Goal: Task Accomplishment & Management: Use online tool/utility

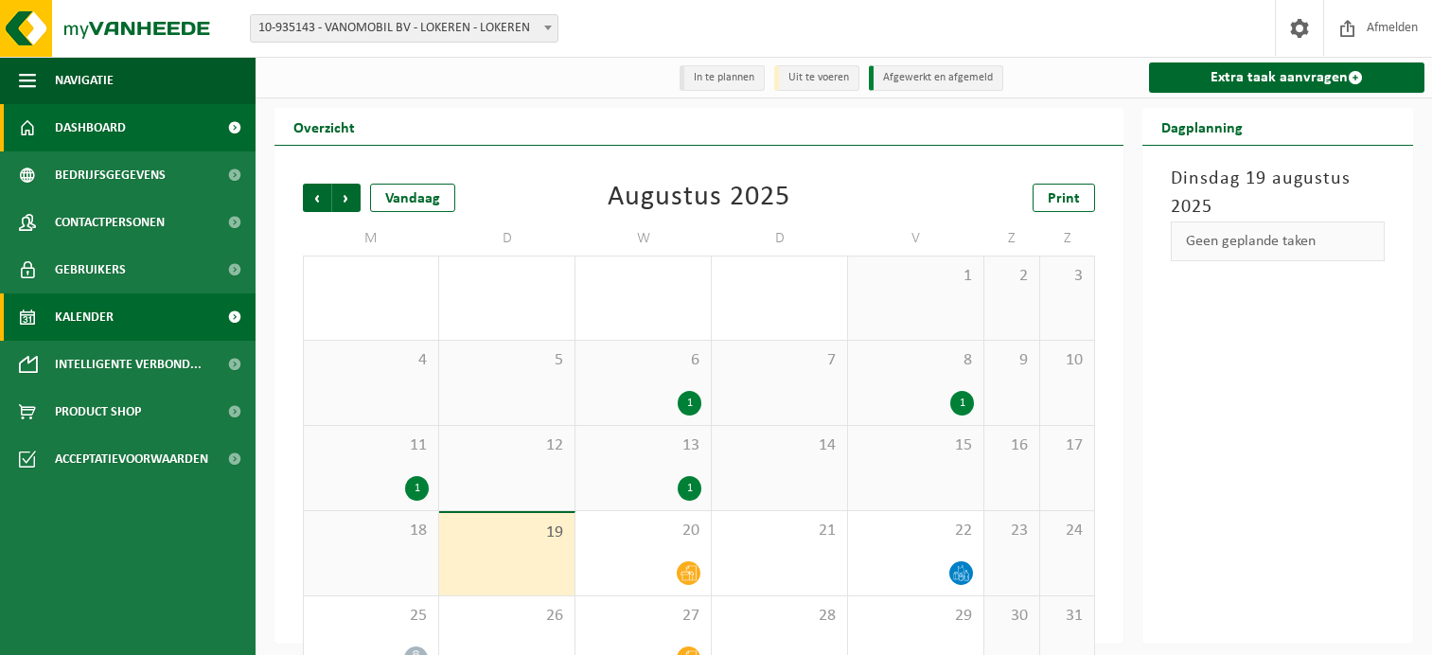
click at [83, 117] on span "Dashboard" at bounding box center [90, 127] width 71 height 47
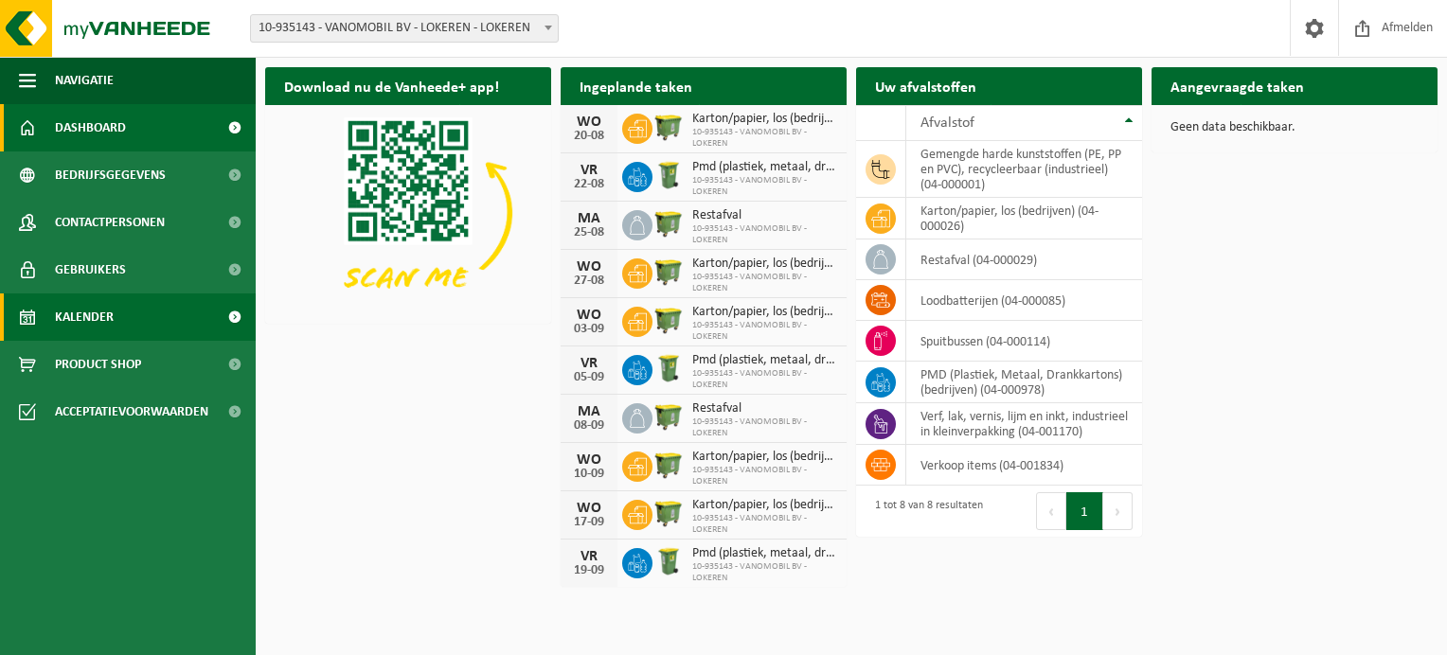
click at [79, 318] on span "Kalender" at bounding box center [84, 317] width 59 height 47
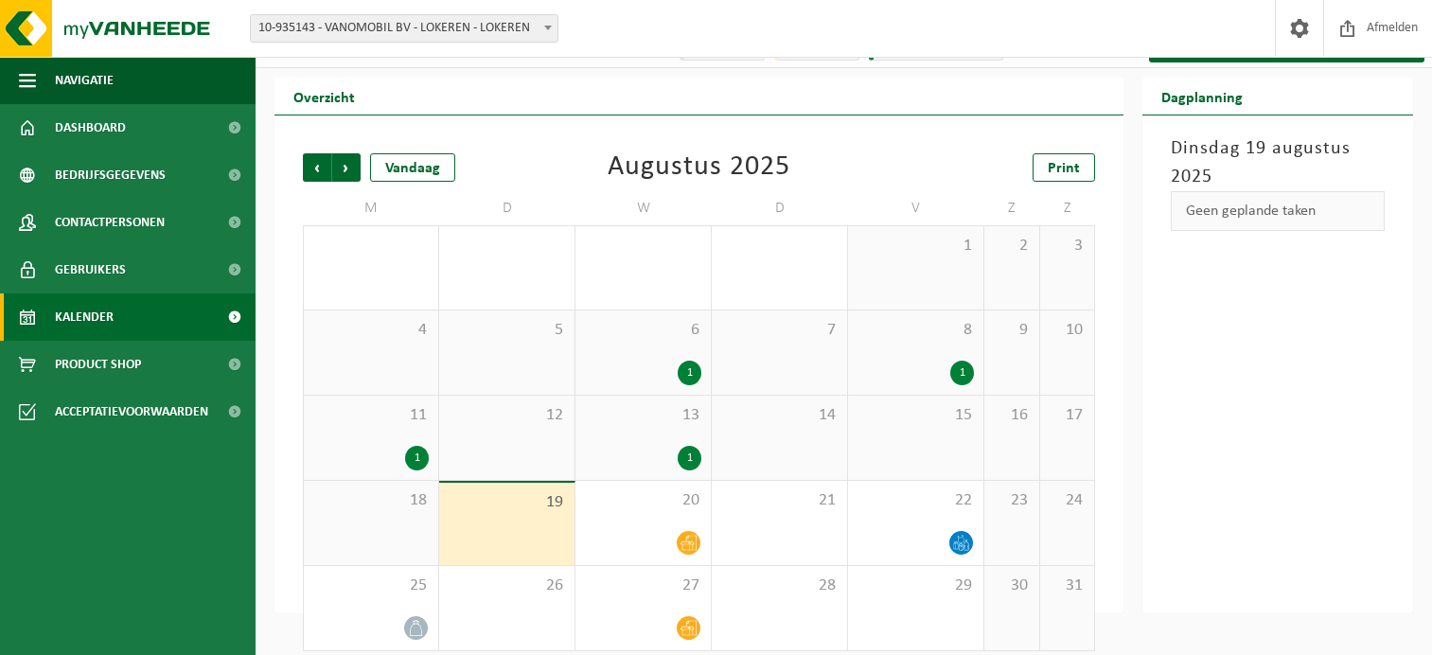
scroll to position [46, 0]
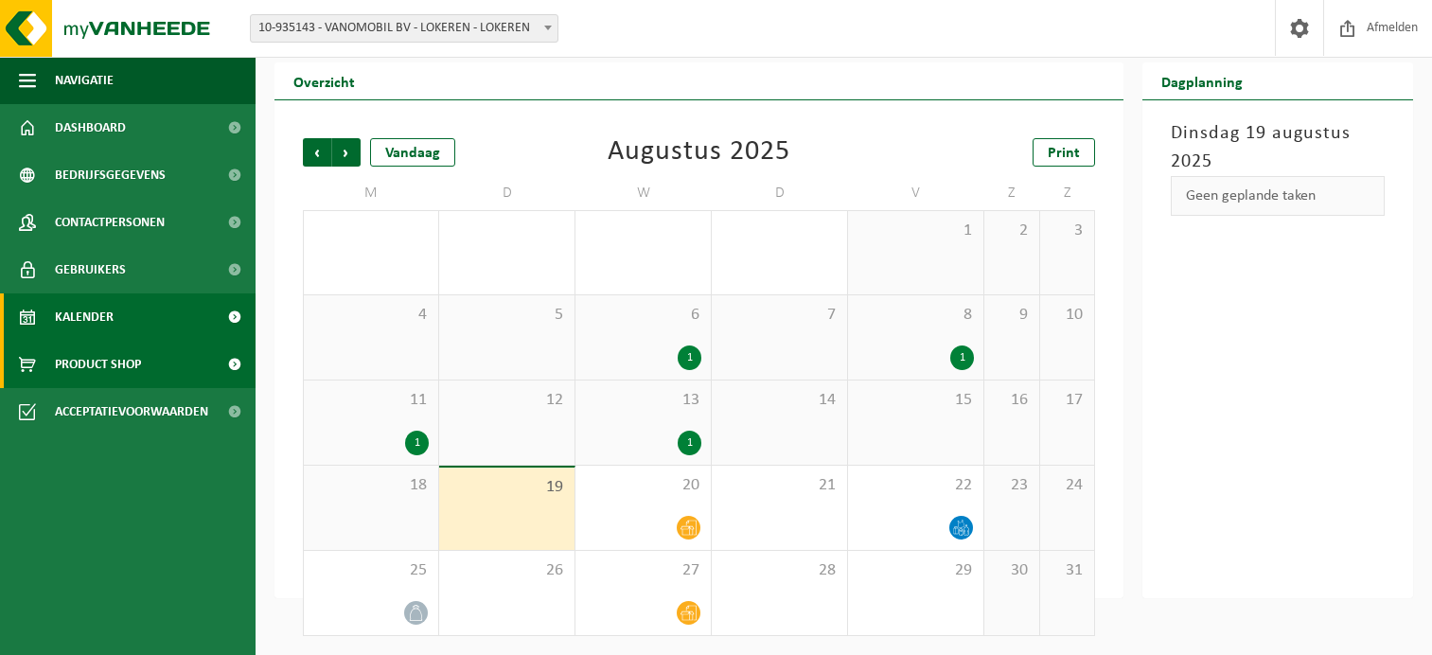
click at [74, 365] on span "Product Shop" at bounding box center [98, 364] width 86 height 47
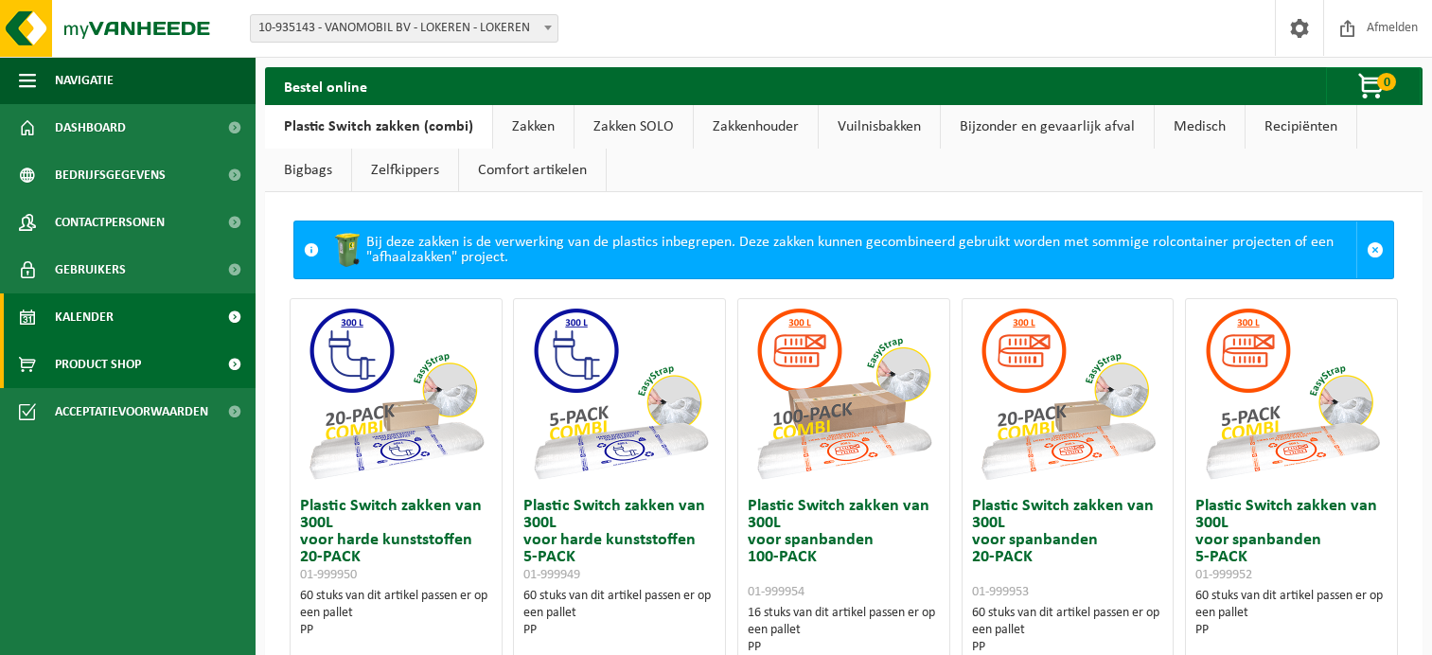
click at [86, 314] on span "Kalender" at bounding box center [84, 317] width 59 height 47
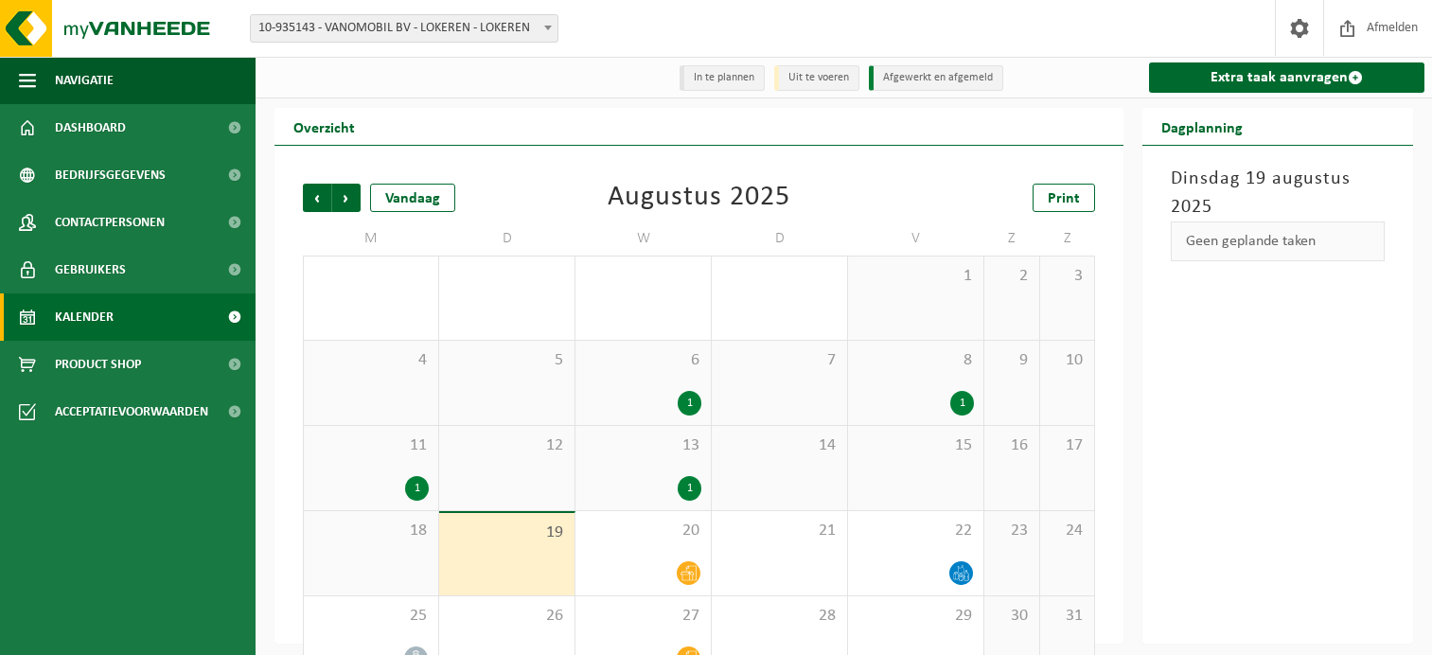
click at [689, 490] on div "1" at bounding box center [690, 488] width 24 height 25
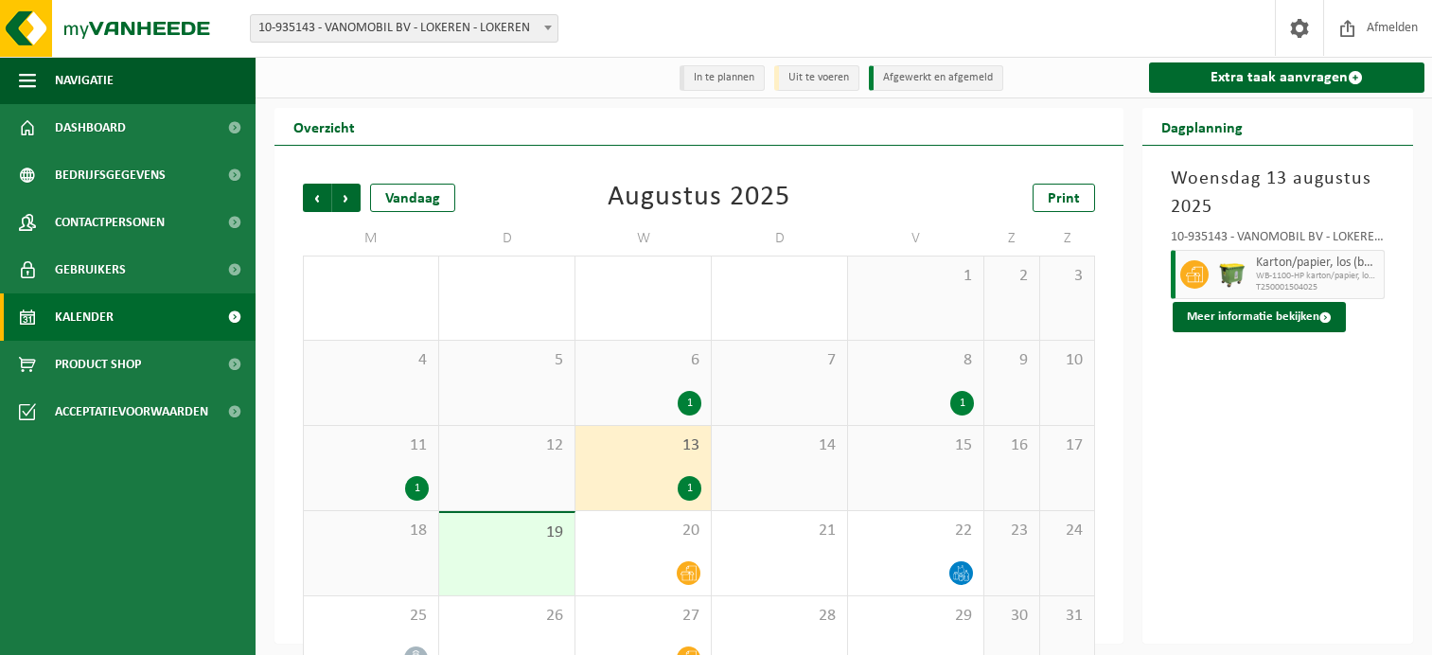
click at [381, 570] on div "18" at bounding box center [371, 553] width 134 height 84
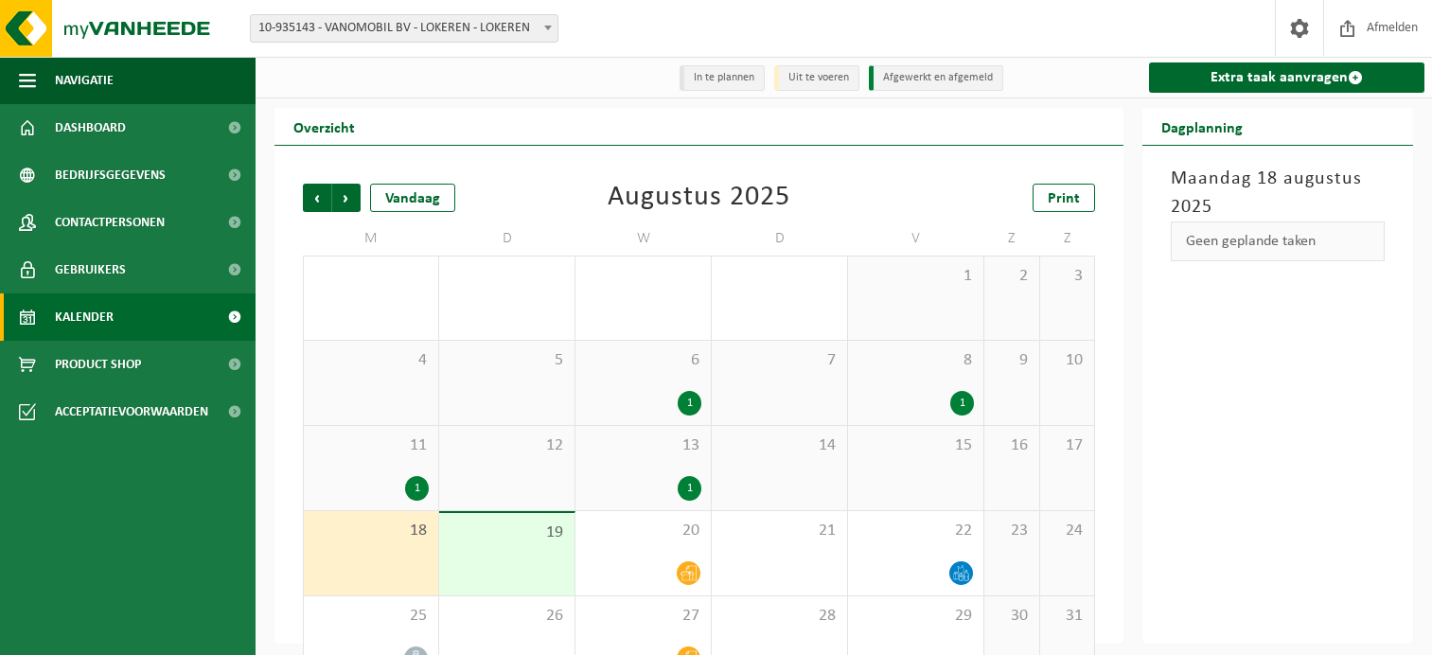
click at [478, 542] on span "19" at bounding box center [507, 533] width 116 height 21
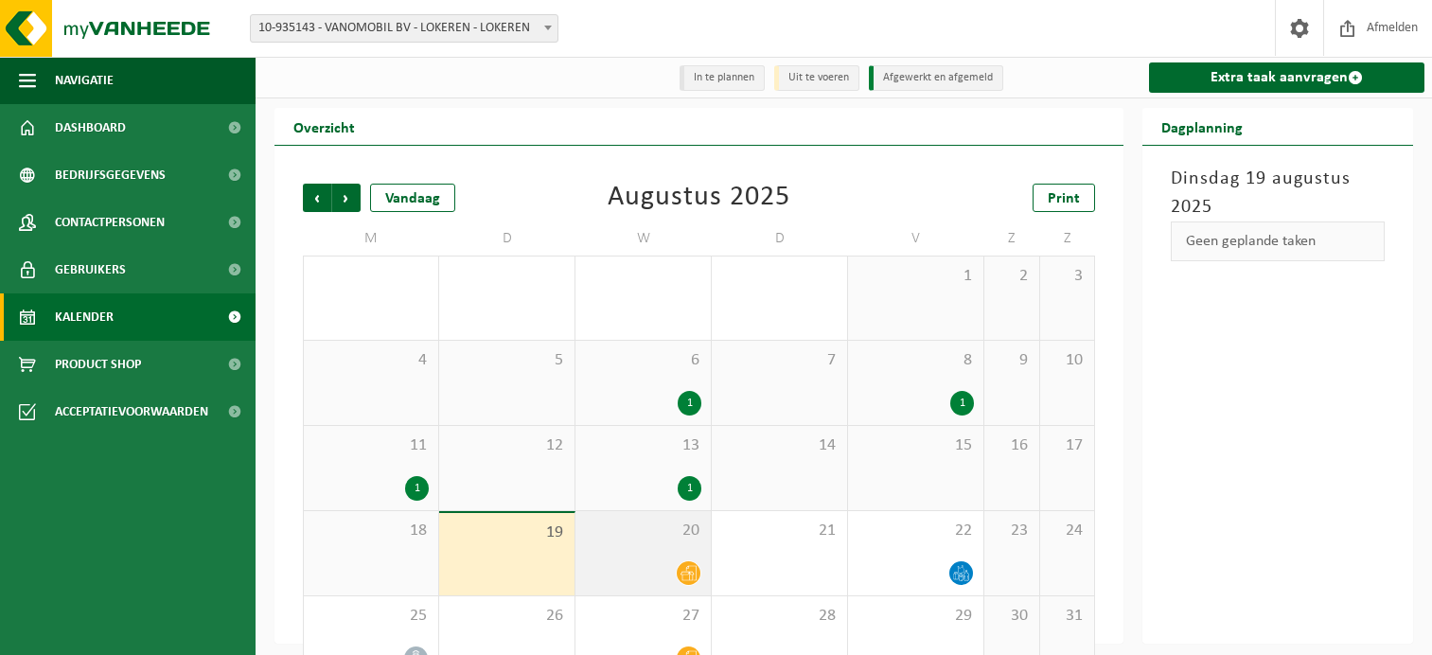
click at [636, 542] on span "20" at bounding box center [643, 531] width 116 height 21
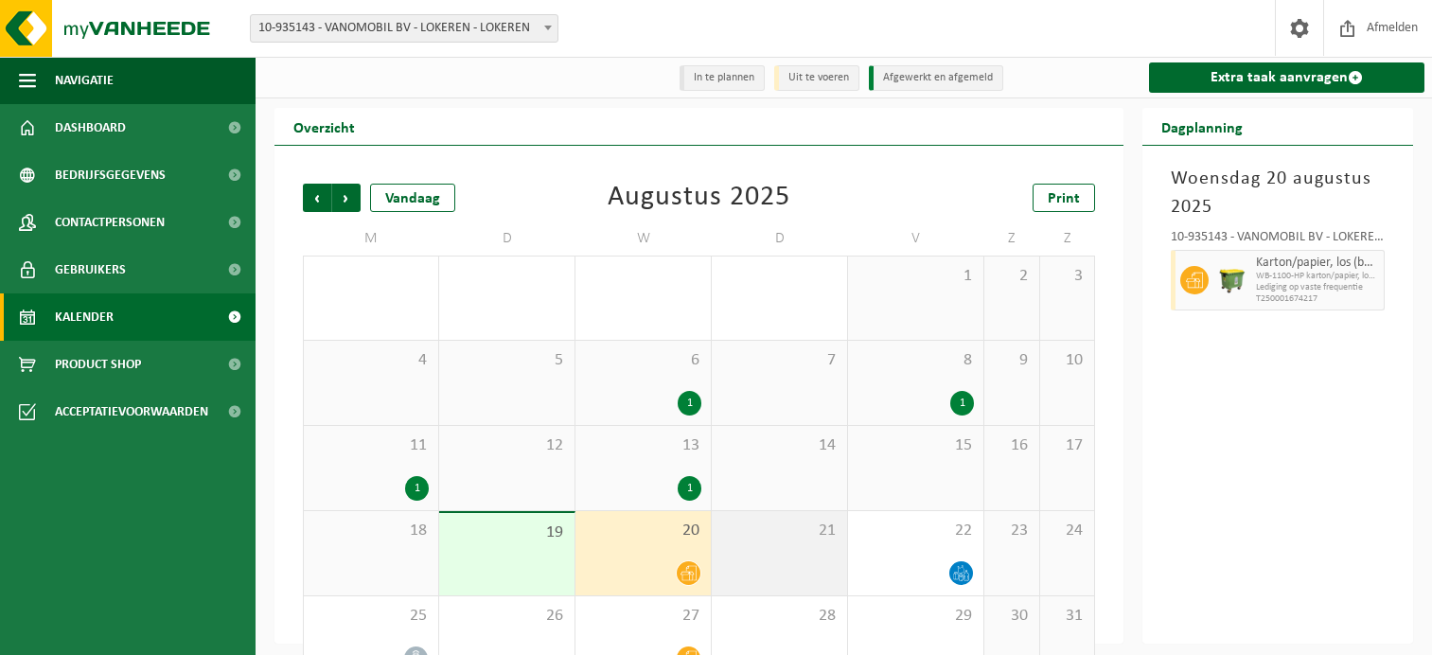
click at [802, 547] on div "21" at bounding box center [779, 553] width 135 height 84
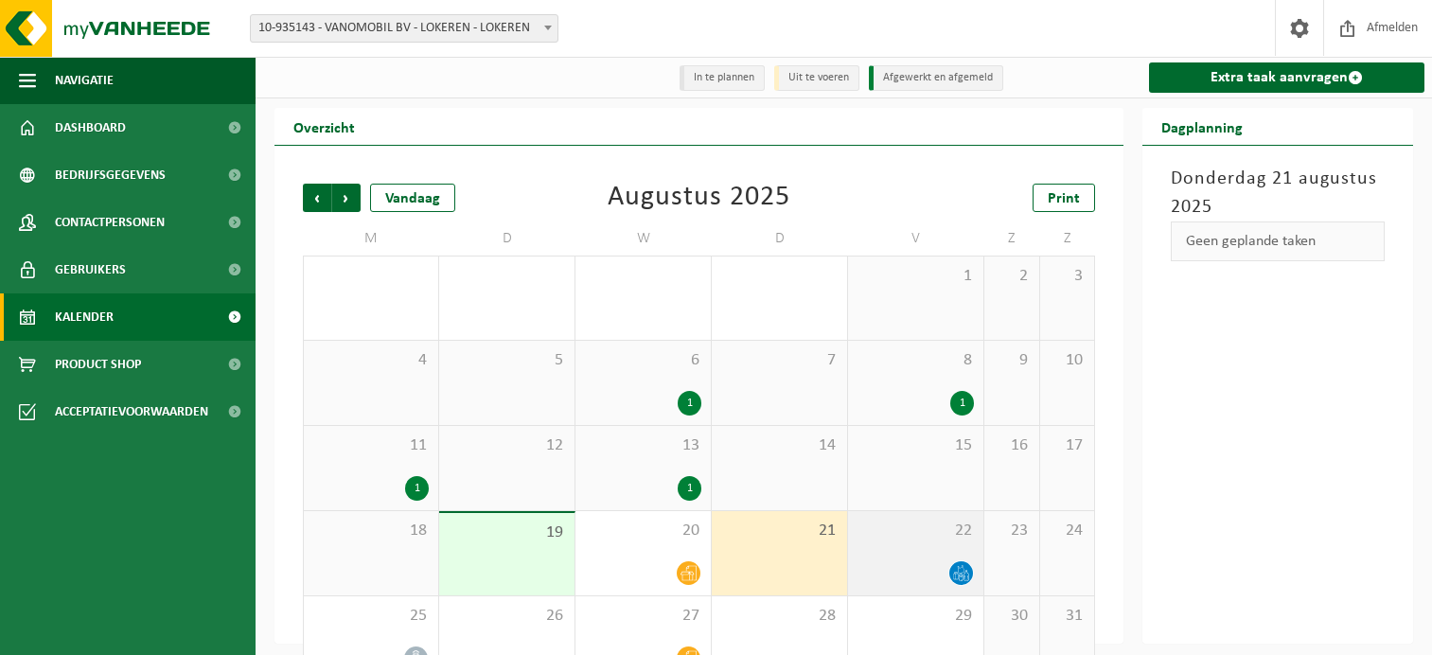
click at [911, 548] on div "22" at bounding box center [915, 553] width 135 height 84
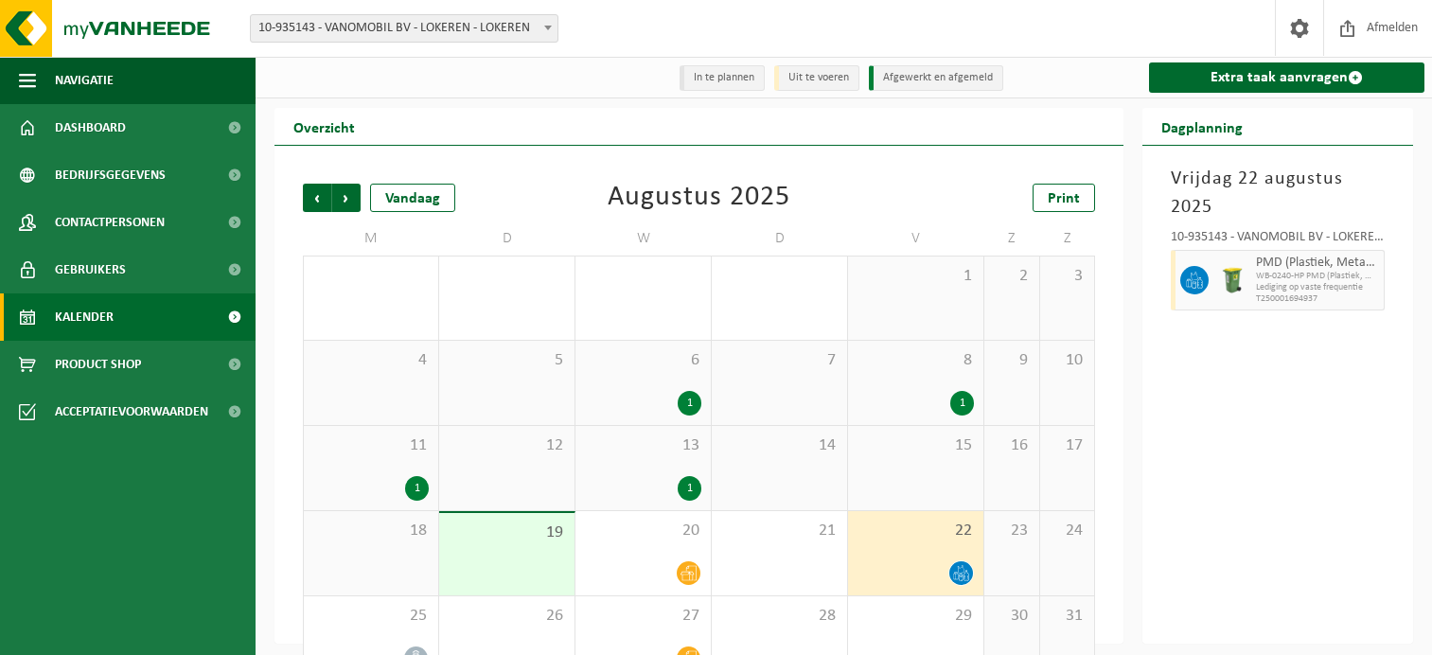
scroll to position [46, 0]
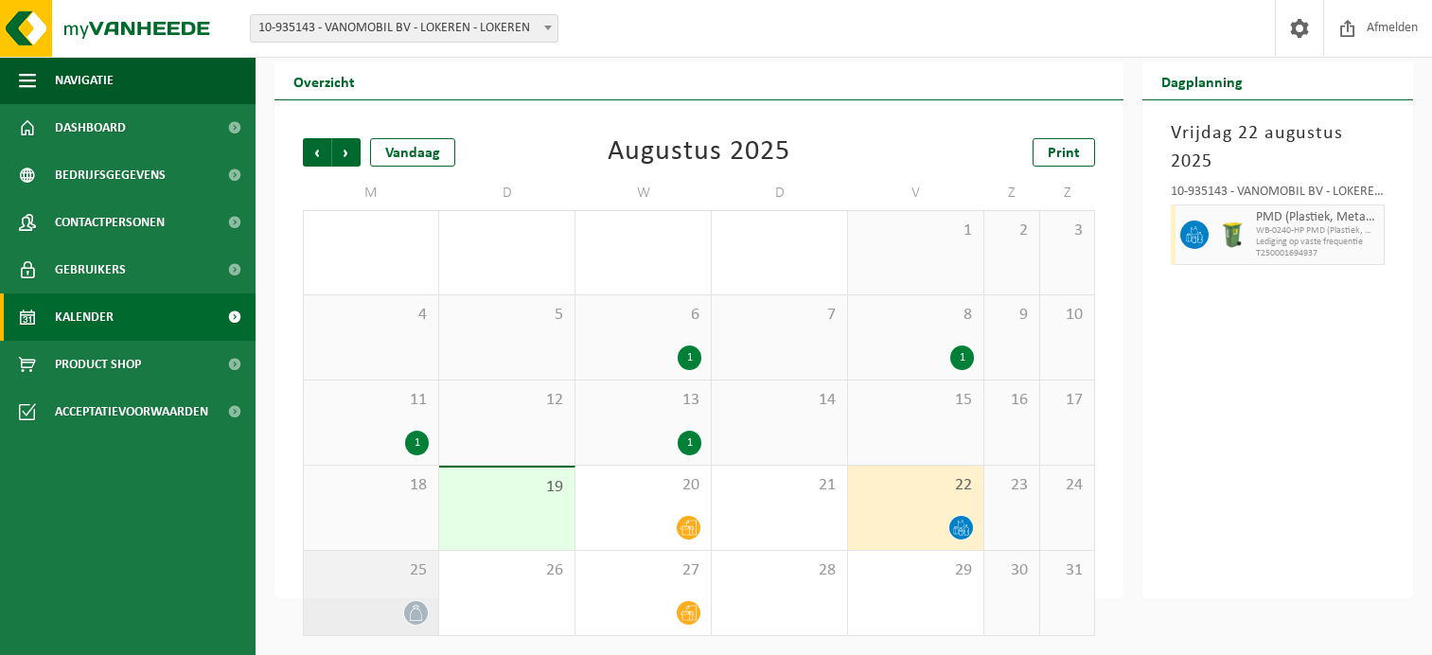
click at [382, 576] on span "25" at bounding box center [371, 570] width 116 height 21
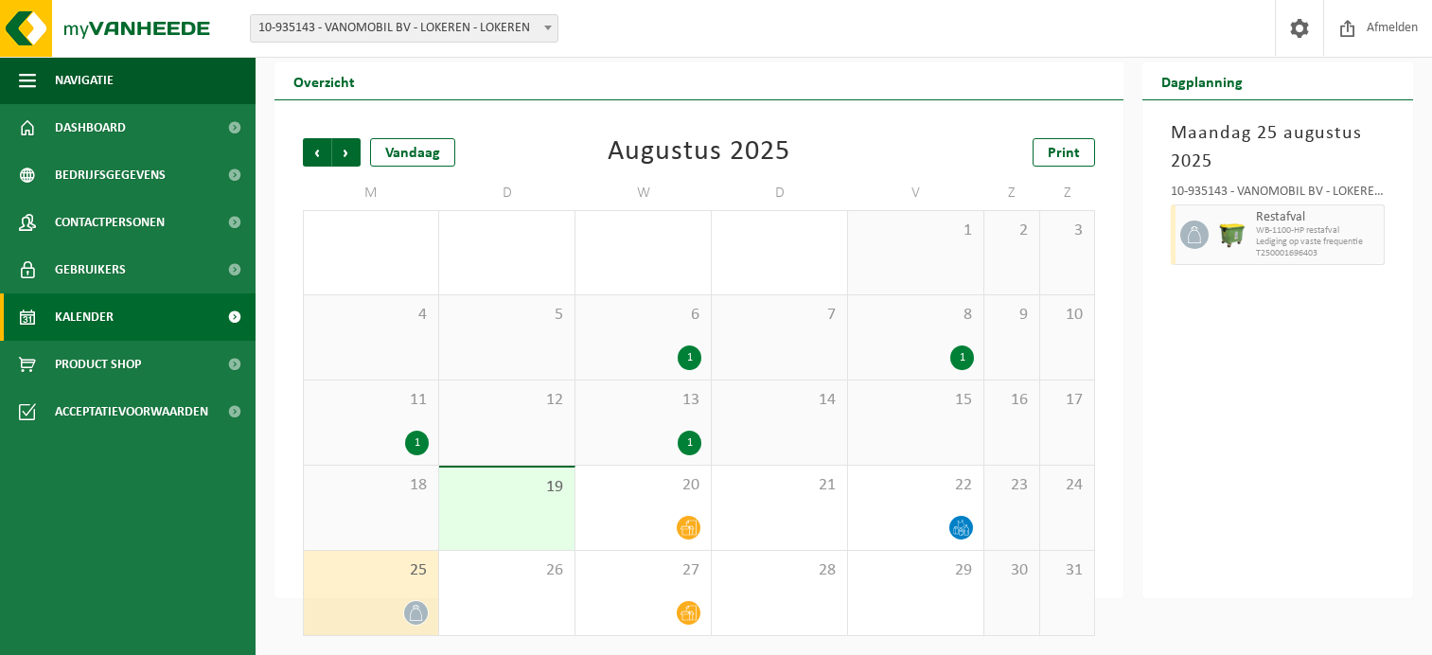
click at [1239, 395] on div "Maandag 25 augustus 2025 10-935143 - VANOMOBIL BV - LOKEREN - LOKEREN Restafval…" at bounding box center [1278, 349] width 271 height 498
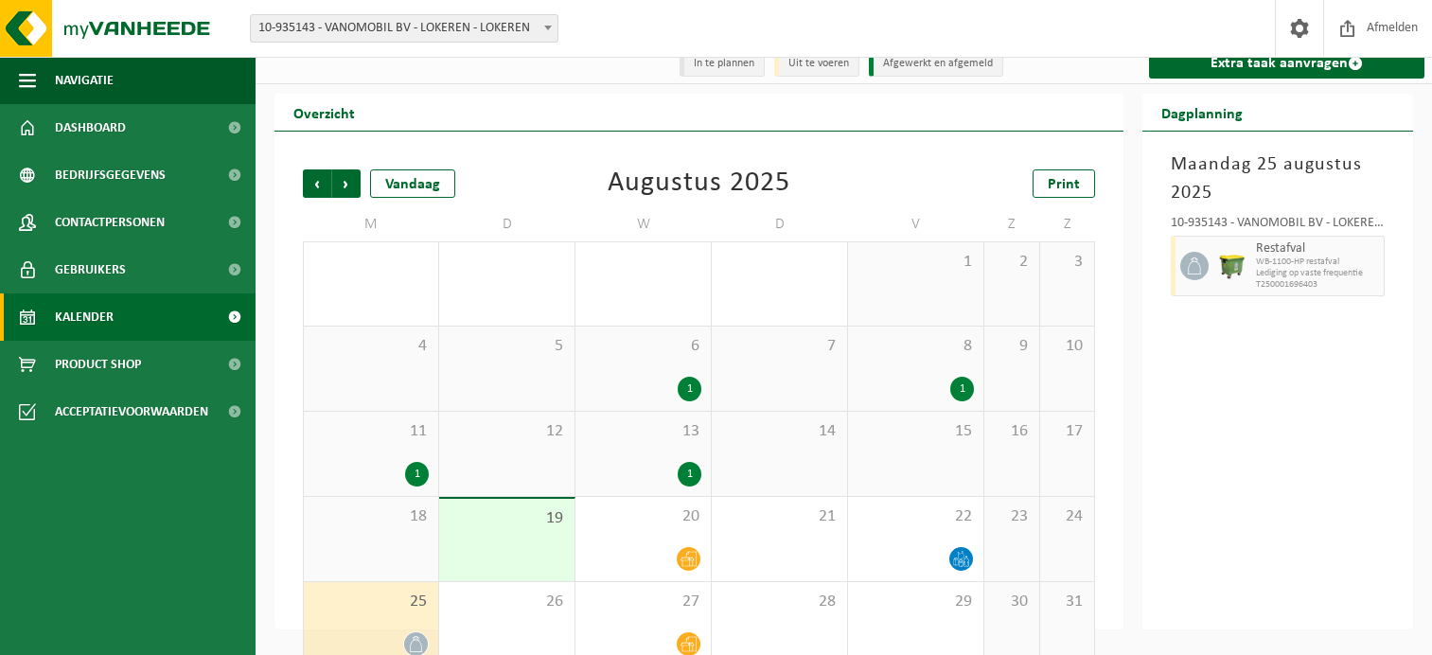
scroll to position [0, 0]
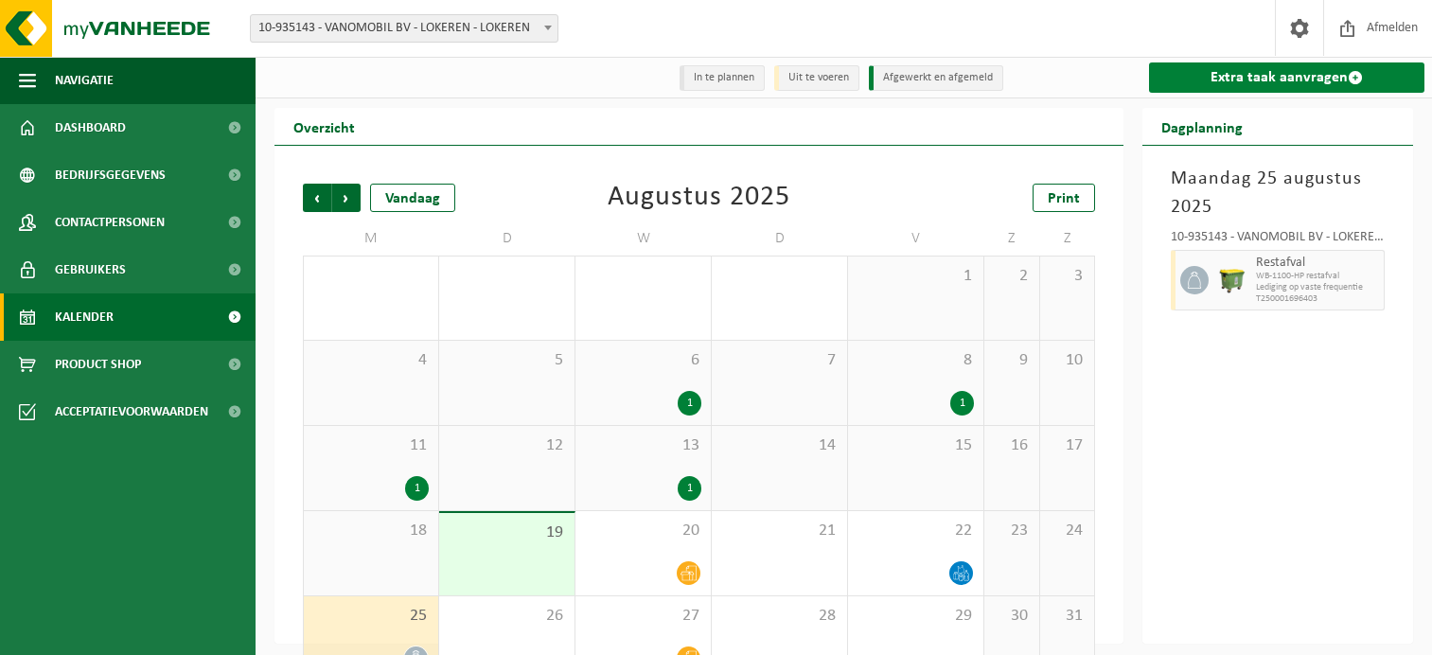
click at [1236, 72] on link "Extra taak aanvragen" at bounding box center [1287, 77] width 276 height 30
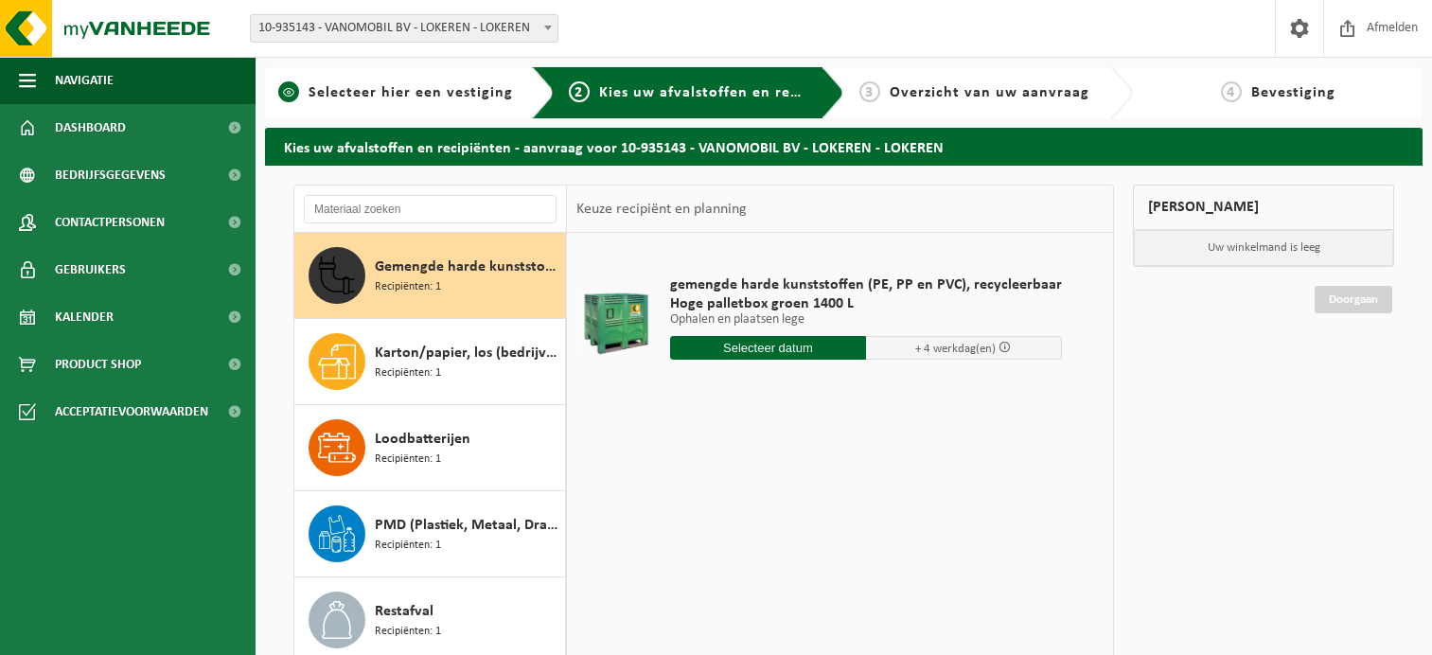
click at [459, 97] on span "Selecteer hier een vestiging" at bounding box center [411, 92] width 205 height 15
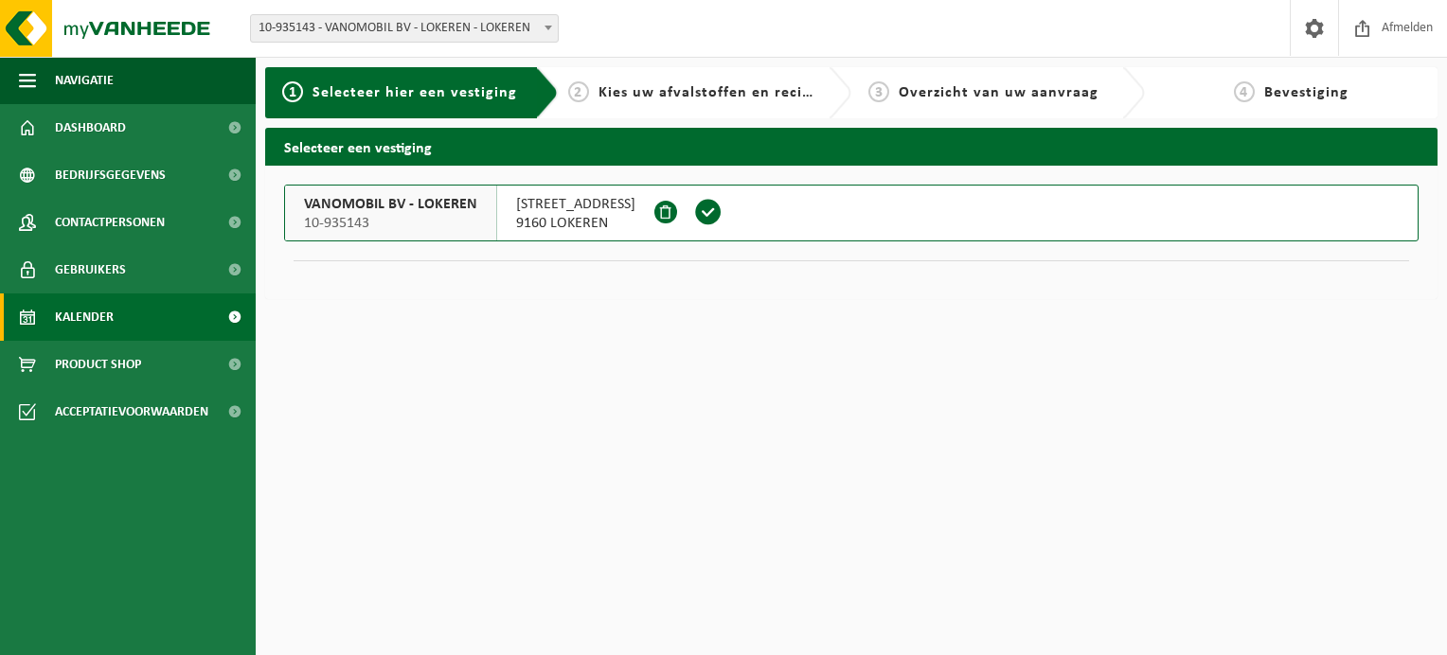
click at [80, 311] on span "Kalender" at bounding box center [84, 317] width 59 height 47
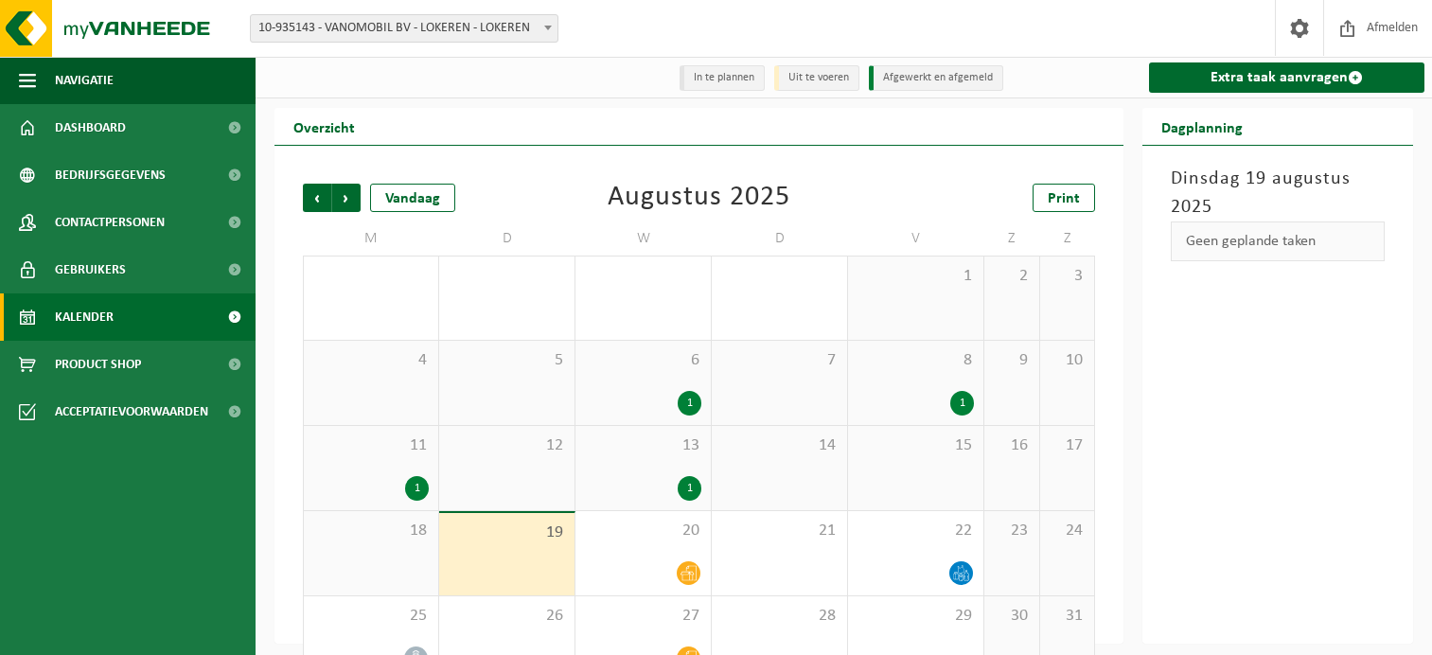
scroll to position [46, 0]
